Goal: Task Accomplishment & Management: Complete application form

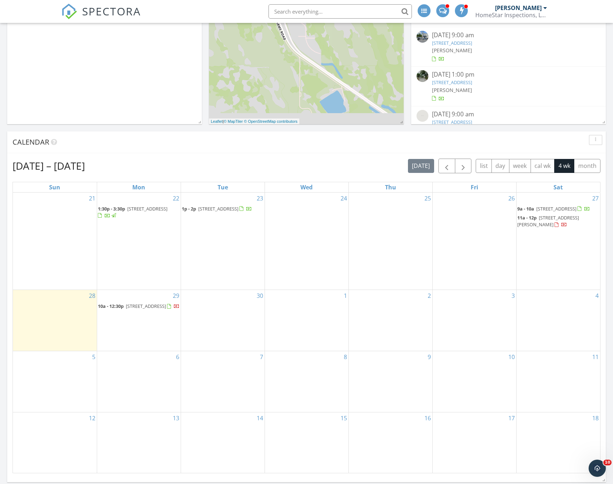
scroll to position [246, 0]
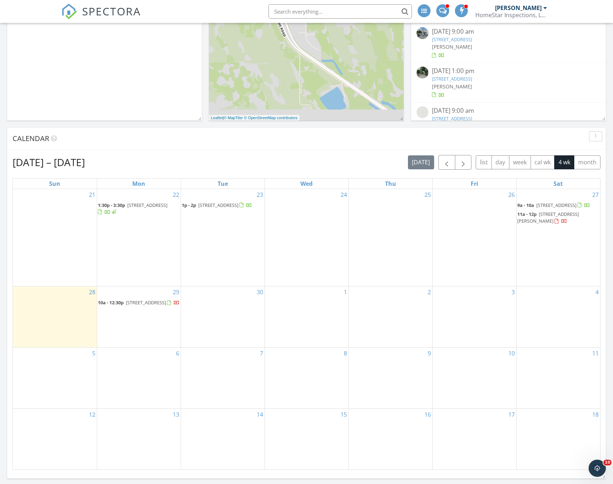
click at [234, 336] on div "30" at bounding box center [222, 317] width 83 height 61
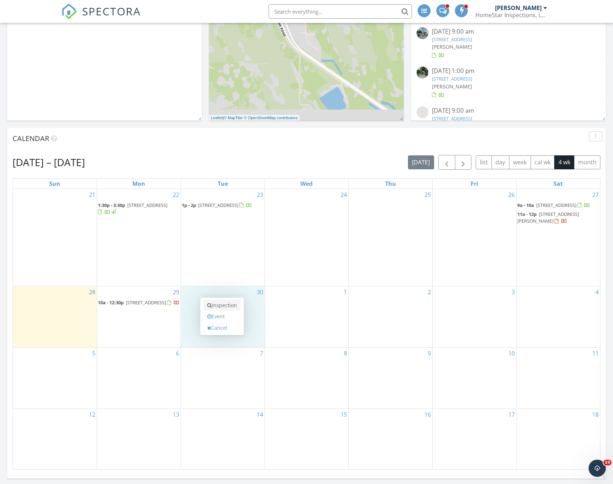
click at [233, 308] on link "Inspection" at bounding box center [222, 305] width 37 height 11
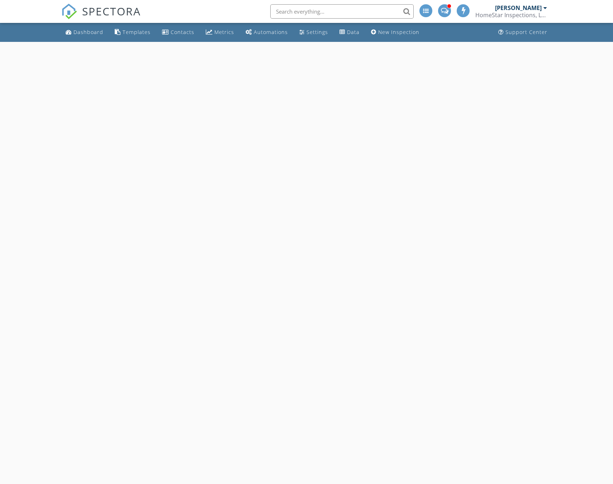
select select "8"
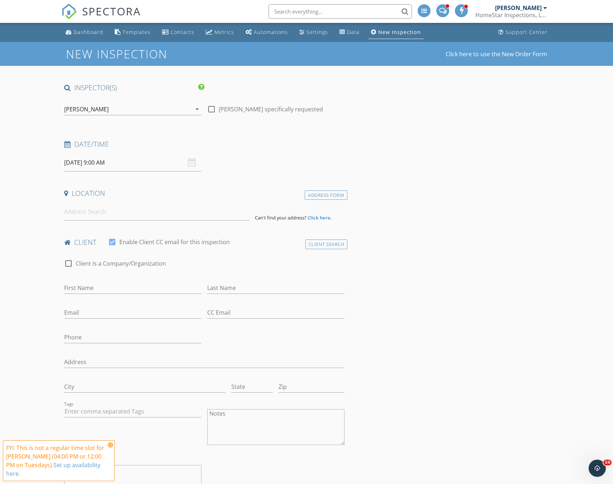
click at [105, 162] on input "09/30/2025 9:00 AM" at bounding box center [132, 163] width 137 height 18
type input "10"
type input "09/30/2025 10:00 AM"
click at [105, 280] on span at bounding box center [105, 281] width 5 height 7
type input "11"
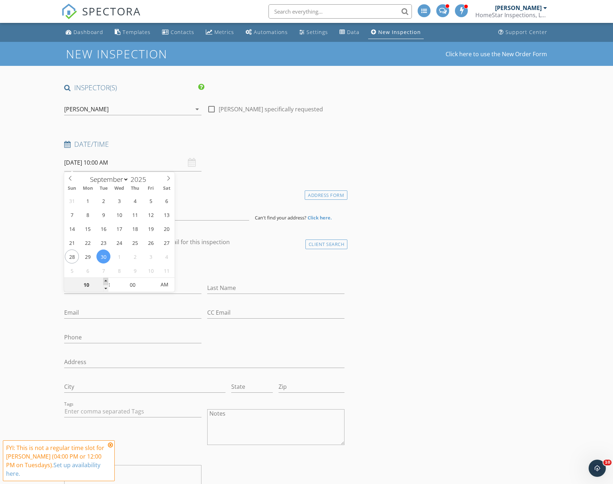
type input "09/30/2025 11:00 AM"
click at [105, 280] on span at bounding box center [105, 281] width 5 height 7
type input "12"
type input "09/30/2025 12:00 PM"
click at [105, 280] on span at bounding box center [105, 281] width 5 height 7
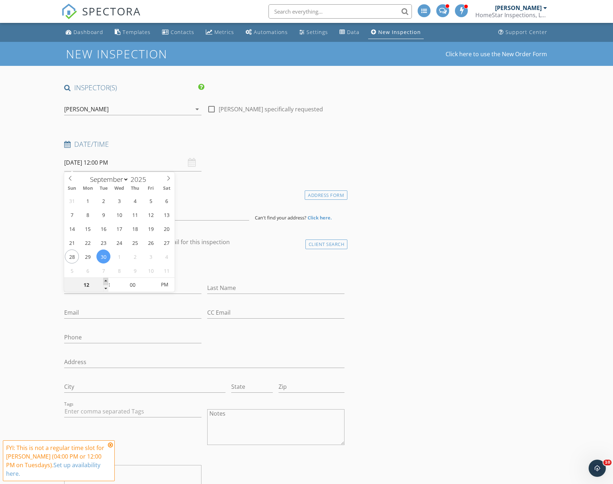
type input "01"
type input "09/30/2025 1:00 PM"
click at [105, 280] on span at bounding box center [105, 281] width 5 height 7
type input "05"
type input "09/30/2025 1:05 PM"
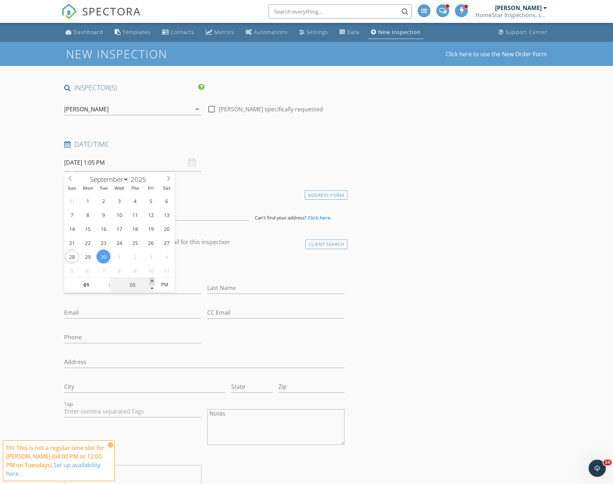
click at [152, 279] on span at bounding box center [151, 281] width 5 height 7
type input "10"
type input "09/30/2025 1:10 PM"
click at [152, 279] on span at bounding box center [151, 281] width 5 height 7
type input "15"
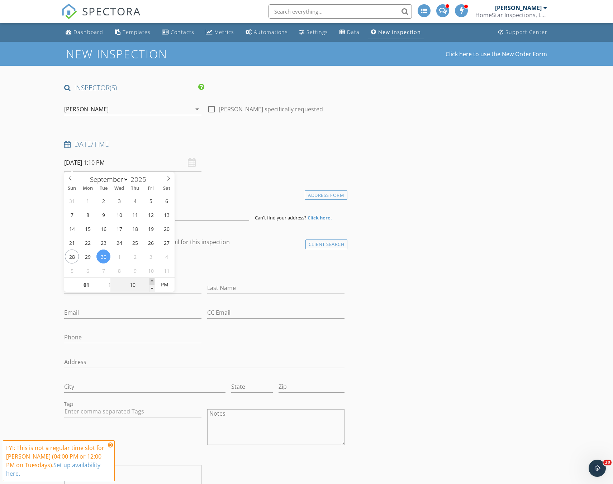
type input "09/30/2025 1:15 PM"
click at [152, 279] on span at bounding box center [151, 281] width 5 height 7
type input "20"
type input "09/30/2025 1:20 PM"
click at [152, 279] on span at bounding box center [151, 281] width 5 height 7
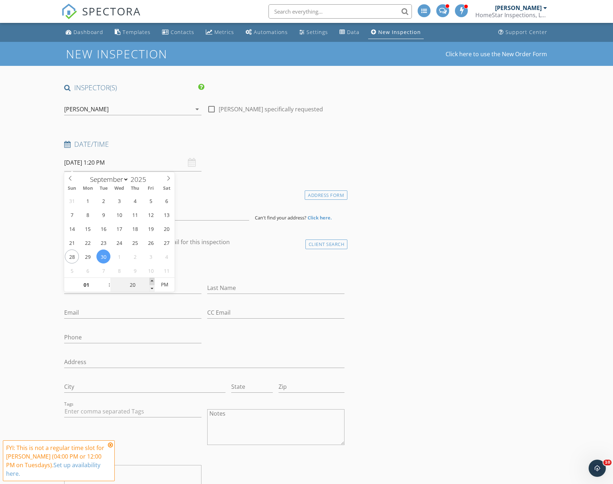
type input "25"
type input "09/30/2025 1:25 PM"
click at [152, 279] on span at bounding box center [151, 281] width 5 height 7
type input "30"
type input "[DATE] 1:30 PM"
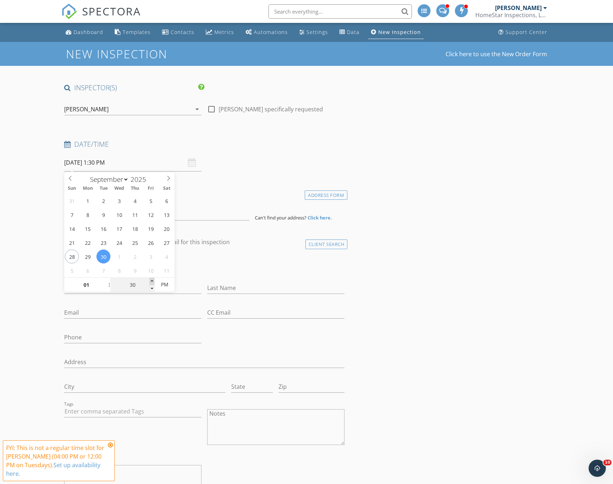
click at [152, 279] on span at bounding box center [151, 281] width 5 height 7
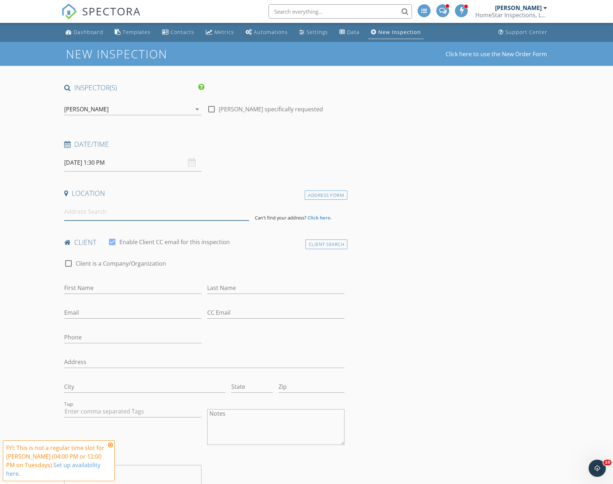
click at [97, 218] on input at bounding box center [156, 212] width 185 height 18
paste input "10181 cobblestone creek dr"
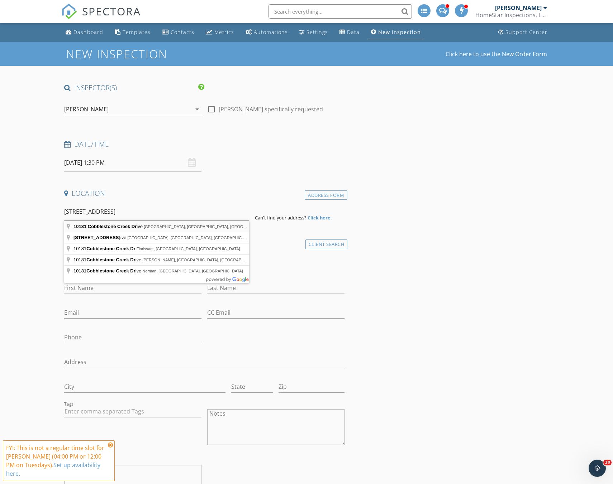
type input "10181 Cobblestone Creek Drive, Boynton Beach, FL, USA"
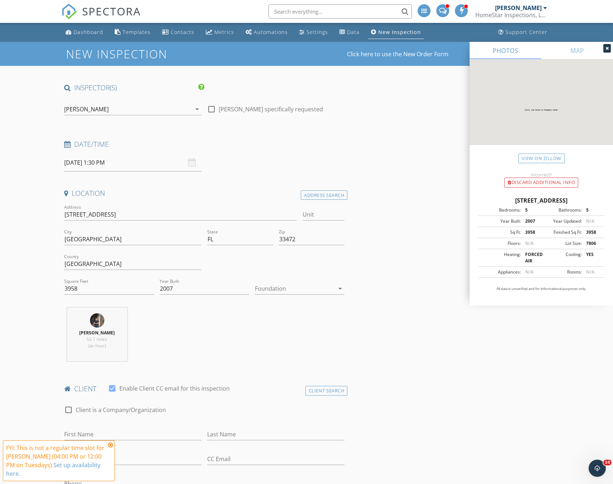
click at [302, 289] on div at bounding box center [295, 288] width 80 height 11
click at [279, 321] on div "Slab" at bounding box center [299, 325] width 78 height 17
click at [180, 337] on div "Toby Condill 52.1 miles (an hour)" at bounding box center [204, 337] width 286 height 59
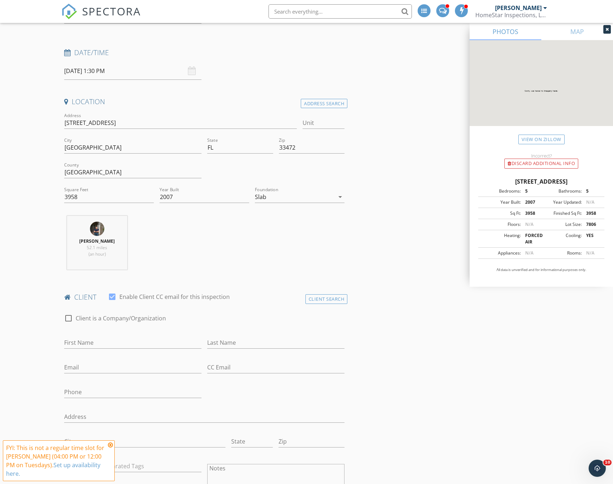
scroll to position [197, 0]
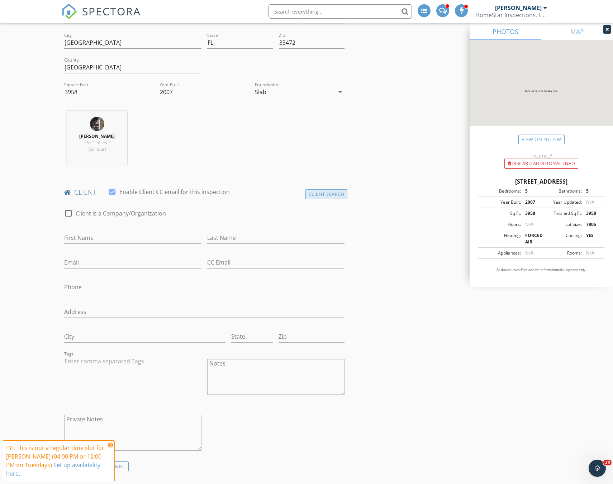
click at [314, 193] on div "Client Search" at bounding box center [326, 195] width 42 height 10
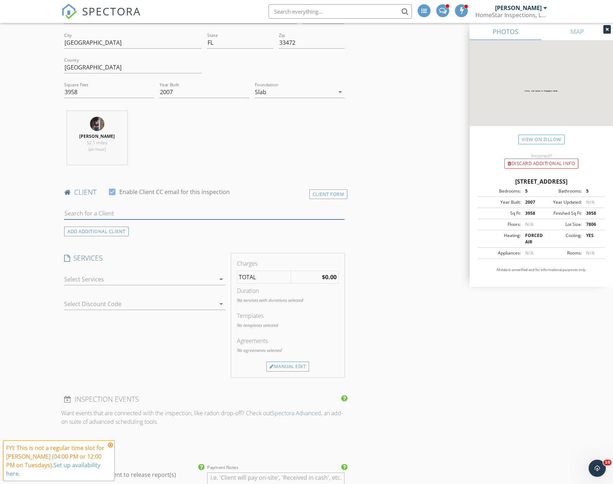
click at [212, 211] on input "text" at bounding box center [204, 214] width 280 height 12
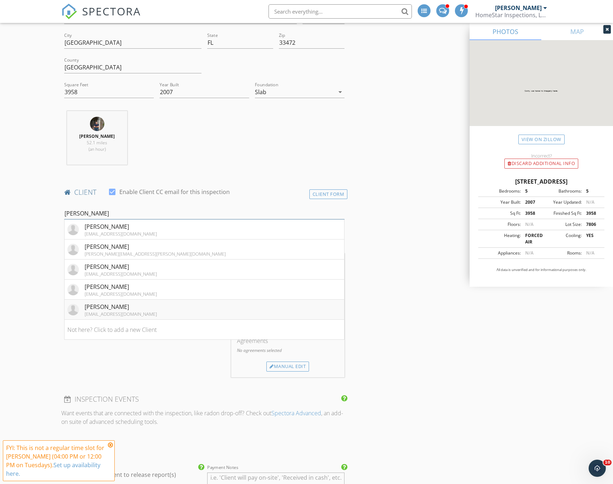
type input "carlos"
click at [156, 308] on li "Carlos Rodriguez charlyro@msn.com" at bounding box center [203, 310] width 279 height 20
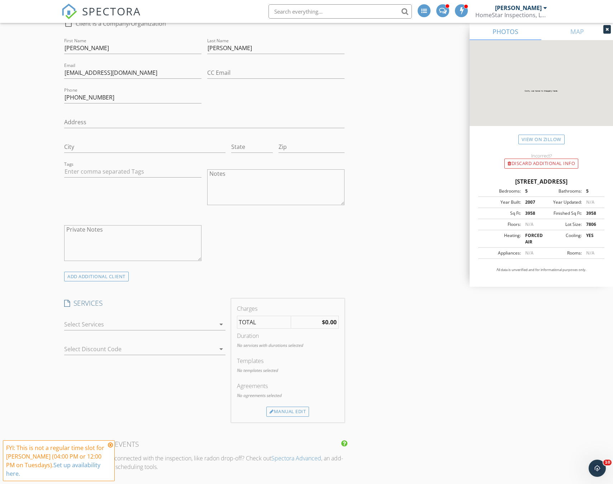
scroll to position [425, 0]
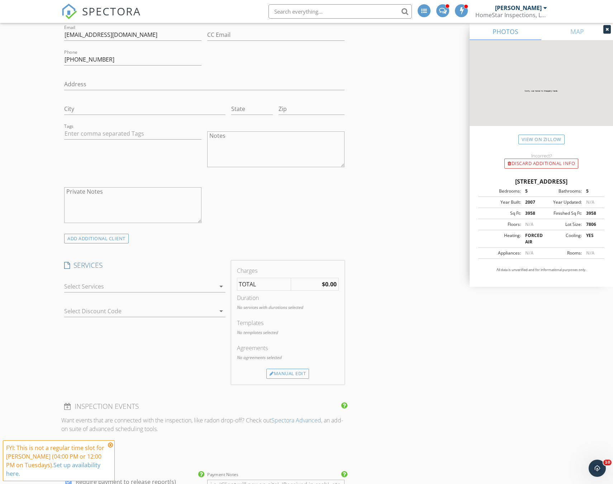
click at [198, 282] on div at bounding box center [139, 286] width 151 height 11
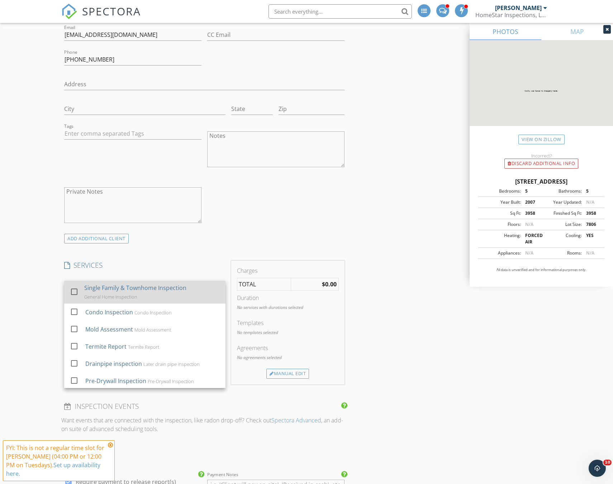
click at [160, 296] on div "Single Family & Townhome Inspection General Home Inspection" at bounding box center [151, 292] width 135 height 23
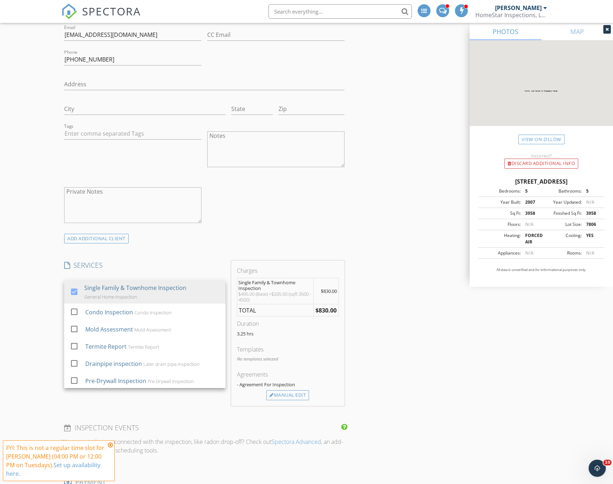
click at [38, 281] on div "New Inspection Click here to use the New Order Form INSPECTOR(S) check_box Toby…" at bounding box center [306, 364] width 613 height 1495
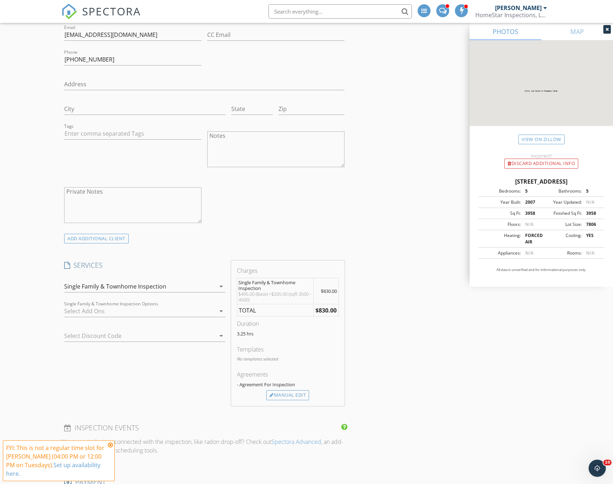
click at [111, 310] on div at bounding box center [139, 311] width 151 height 11
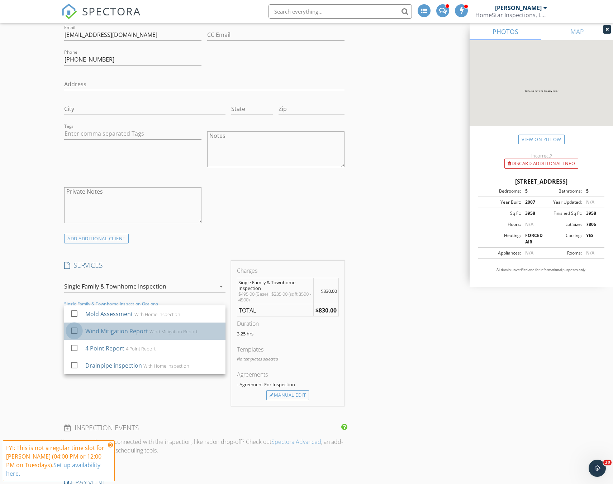
click at [70, 332] on div at bounding box center [74, 331] width 12 height 12
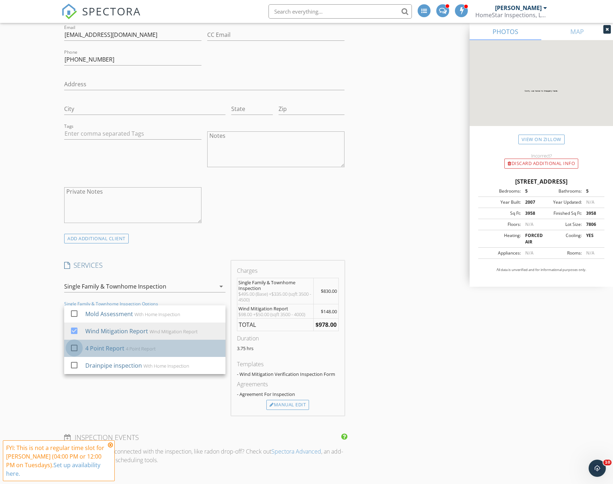
click at [72, 346] on div at bounding box center [74, 348] width 12 height 12
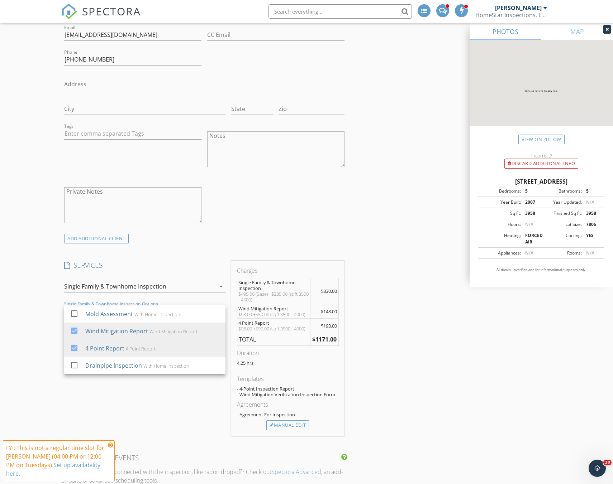
click at [41, 346] on div "New Inspection Click here to use the New Order Form INSPECTOR(S) check_box Toby…" at bounding box center [306, 379] width 613 height 1525
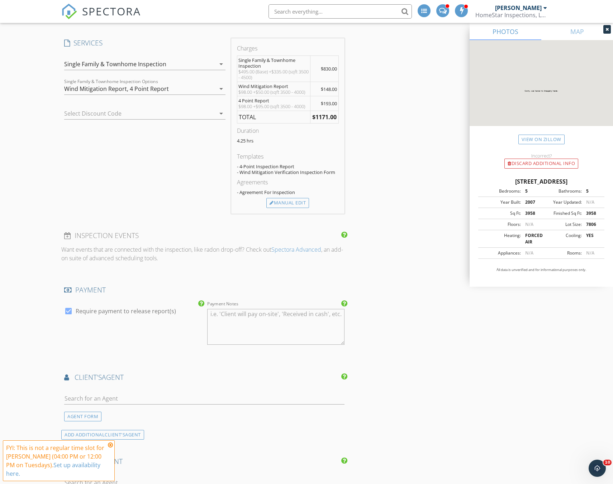
scroll to position [674, 0]
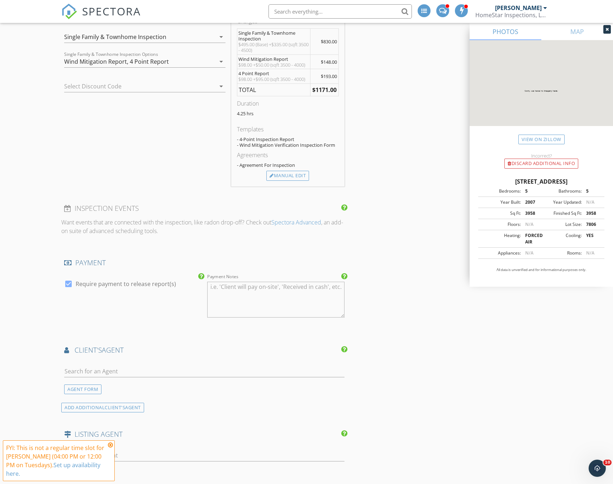
click at [127, 365] on div at bounding box center [204, 373] width 280 height 23
click at [126, 366] on input "text" at bounding box center [204, 372] width 280 height 12
type input "leon"
click at [116, 388] on li "[PERSON_NAME]" at bounding box center [203, 388] width 279 height 20
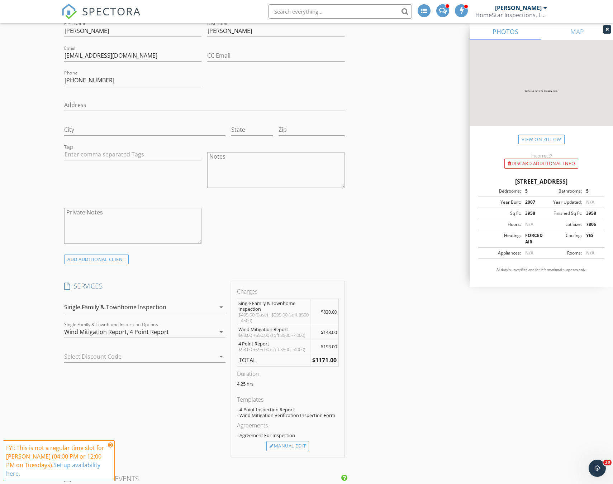
scroll to position [454, 0]
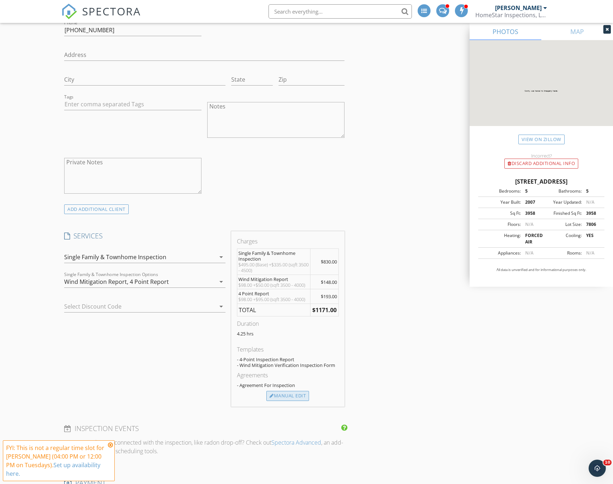
click at [288, 393] on div "Manual Edit" at bounding box center [287, 396] width 43 height 10
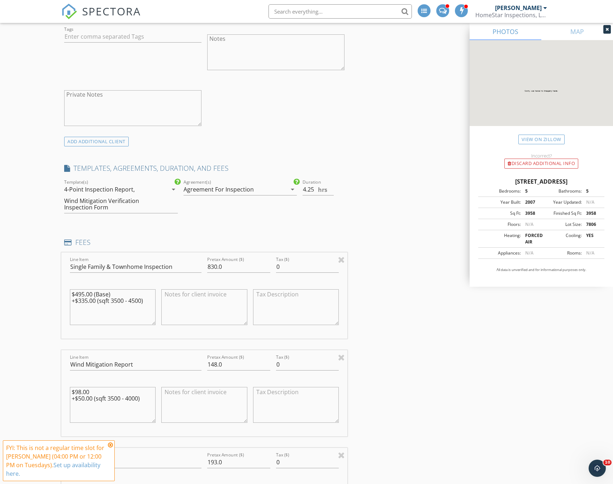
scroll to position [633, 0]
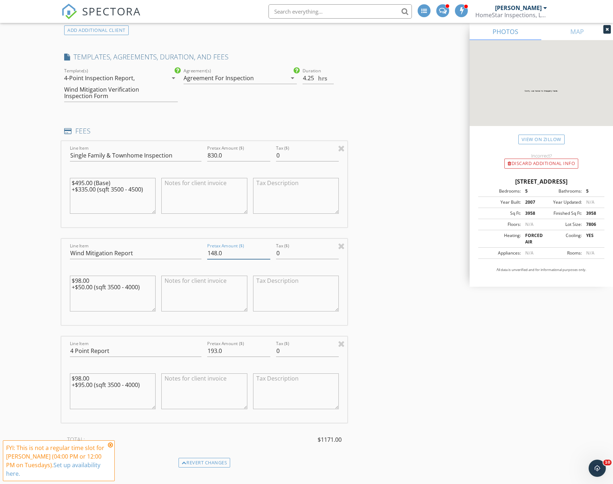
drag, startPoint x: 229, startPoint y: 247, endPoint x: 204, endPoint y: 247, distance: 24.7
click at [203, 247] on div "Line Item Wind Mitigation Report Pretax Amount ($) 148.0 Tax ($) 0 $98.00 +$50.…" at bounding box center [204, 282] width 286 height 86
drag, startPoint x: 235, startPoint y: 248, endPoint x: 194, endPoint y: 248, distance: 40.8
click at [194, 248] on div "Line Item Wind Mitigation Report Pretax Amount ($) 148.0 Tax ($) 0 $98.00 +$50.…" at bounding box center [204, 282] width 286 height 86
type input "0"
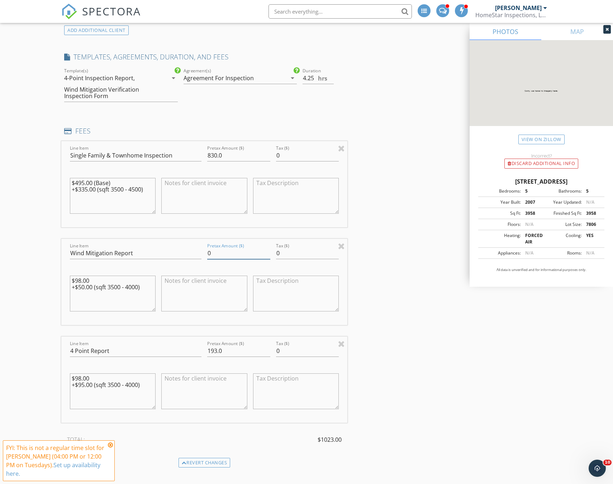
type input "0"
click at [228, 352] on input "193.0" at bounding box center [238, 351] width 63 height 12
type input "1"
type input "0"
click at [407, 329] on div "INSPECTOR(S) check_box Toby Condill PRIMARY Toby Condill arrow_drop_down check_…" at bounding box center [306, 396] width 490 height 1892
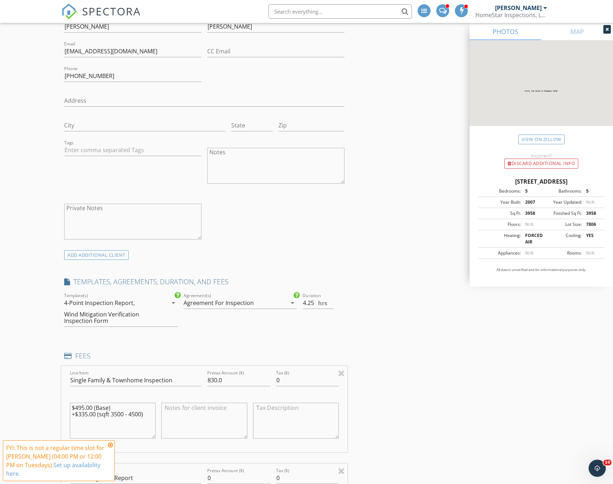
scroll to position [415, 0]
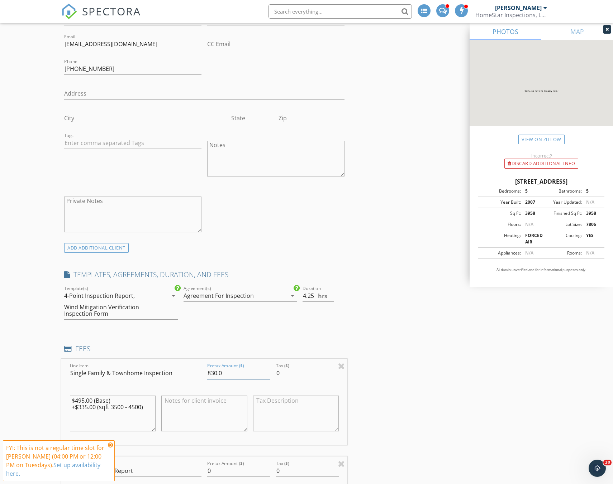
drag, startPoint x: 217, startPoint y: 373, endPoint x: 176, endPoint y: 374, distance: 41.2
click at [176, 374] on div "Line Item Single Family & Townhome Inspection Pretax Amount ($) 830.0 Tax ($) 0…" at bounding box center [204, 402] width 286 height 86
type input "595.0"
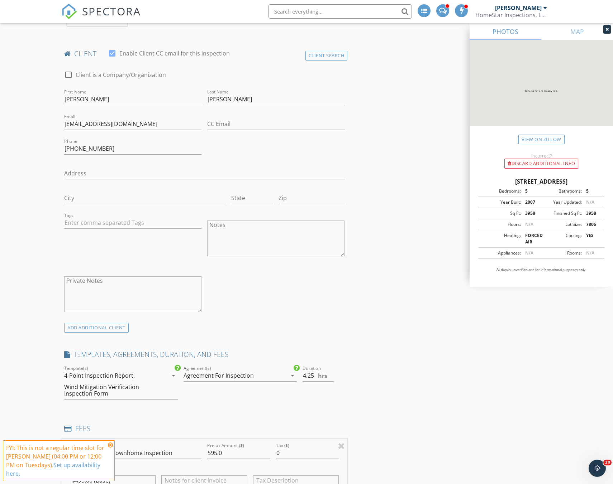
scroll to position [334, 0]
type input "4.5"
click at [332, 374] on input "4.5" at bounding box center [317, 377] width 31 height 12
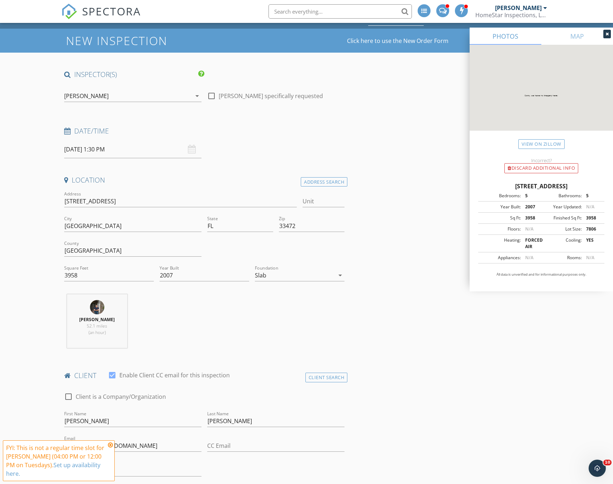
scroll to position [13, 0]
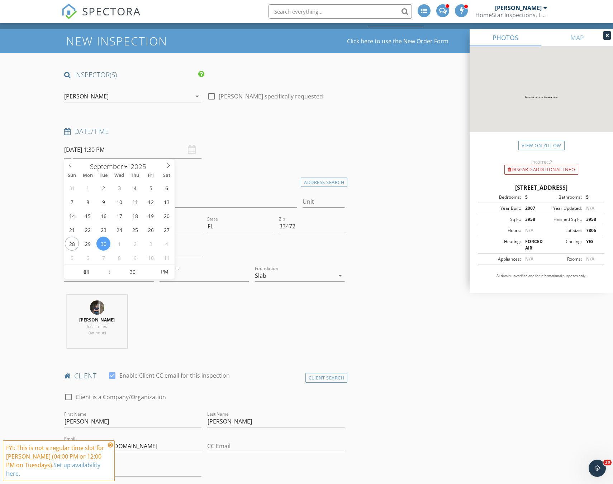
click at [81, 155] on input "[DATE] 1:30 PM" at bounding box center [132, 150] width 137 height 18
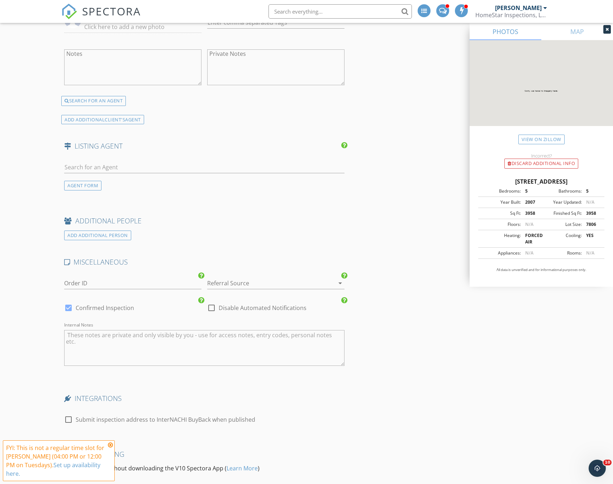
scroll to position [1508, 0]
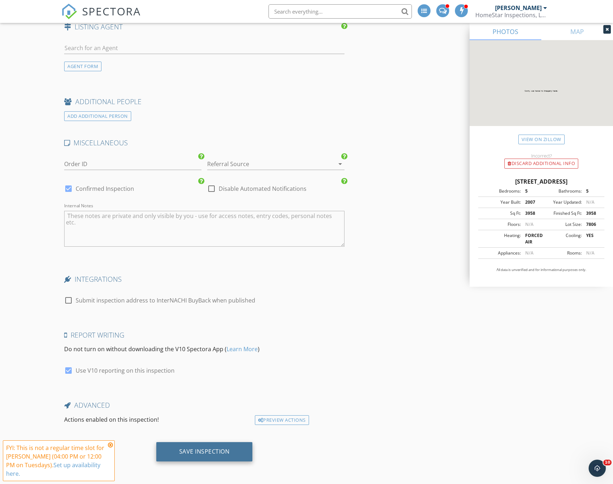
click at [186, 452] on div "Save Inspection" at bounding box center [204, 451] width 51 height 7
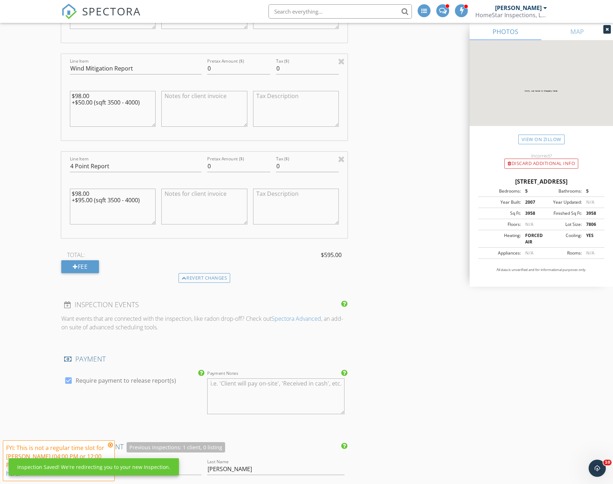
scroll to position [818, 0]
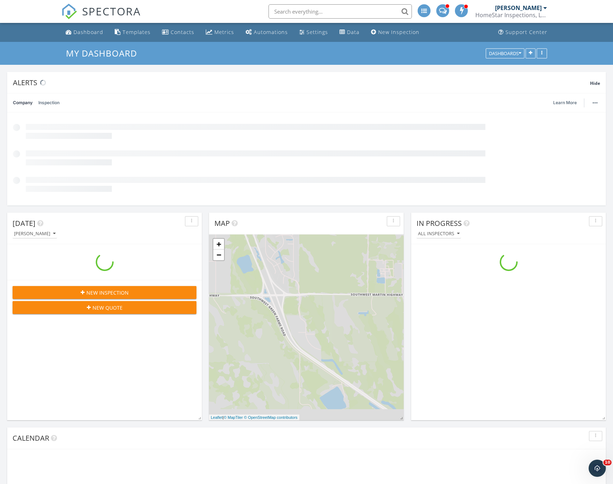
click at [330, 9] on input "text" at bounding box center [339, 11] width 143 height 14
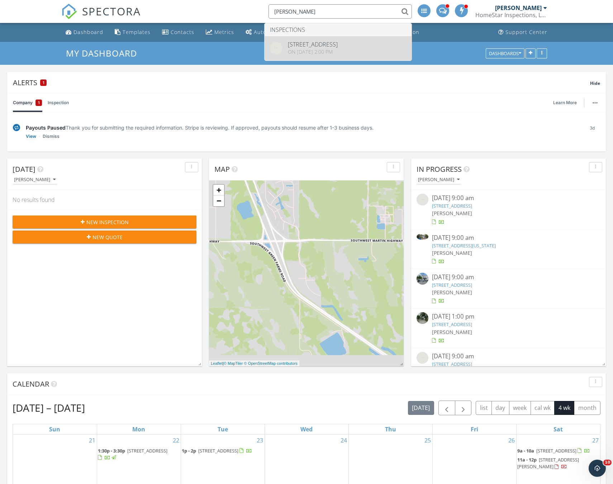
type input "carlos rod"
